Goal: Find specific page/section: Find specific page/section

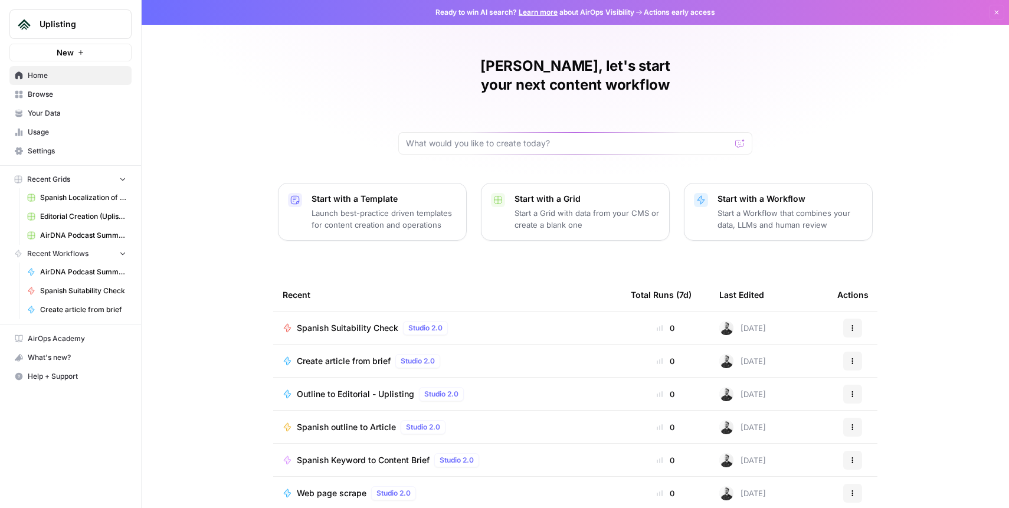
click at [65, 115] on span "Your Data" at bounding box center [77, 113] width 99 height 11
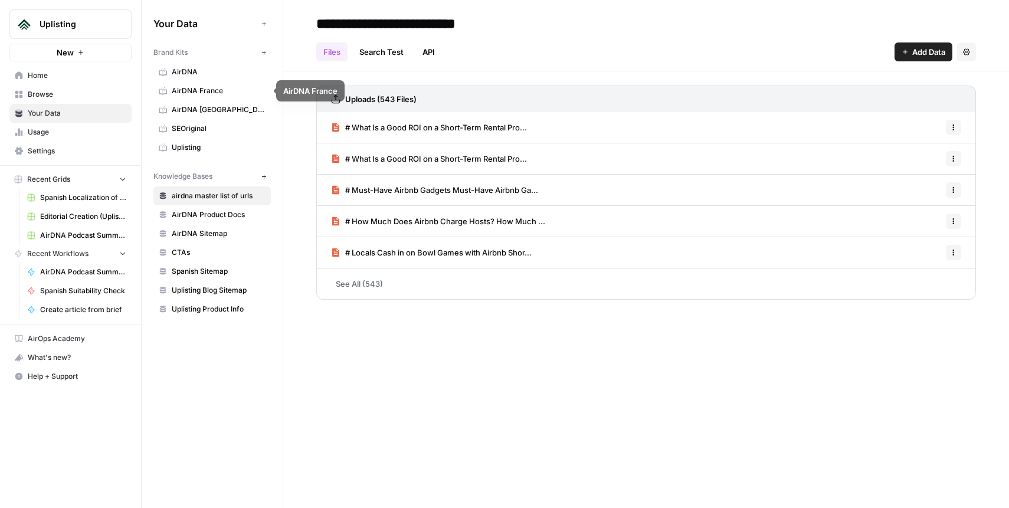
click at [221, 74] on span "AirDNA" at bounding box center [219, 72] width 94 height 11
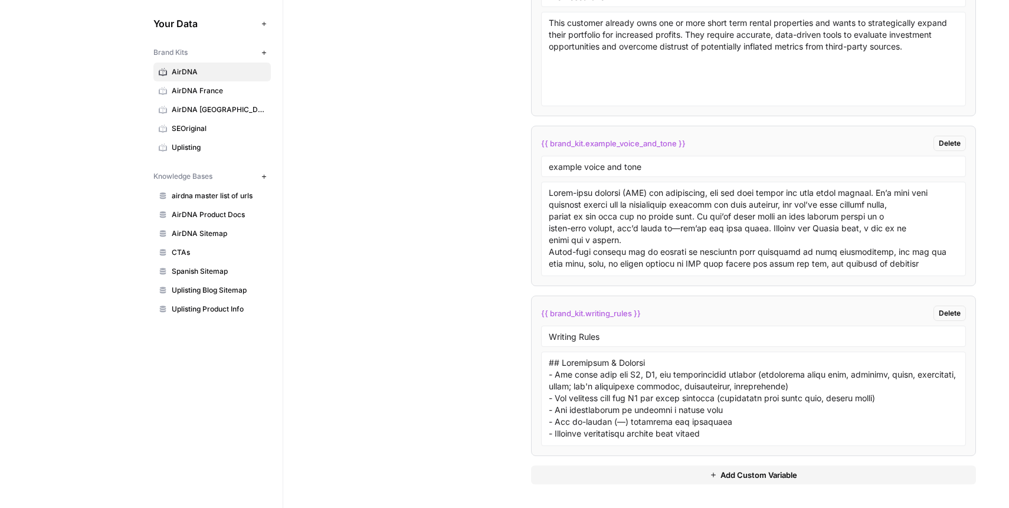
scroll to position [222, 0]
